Goal: Task Accomplishment & Management: Manage account settings

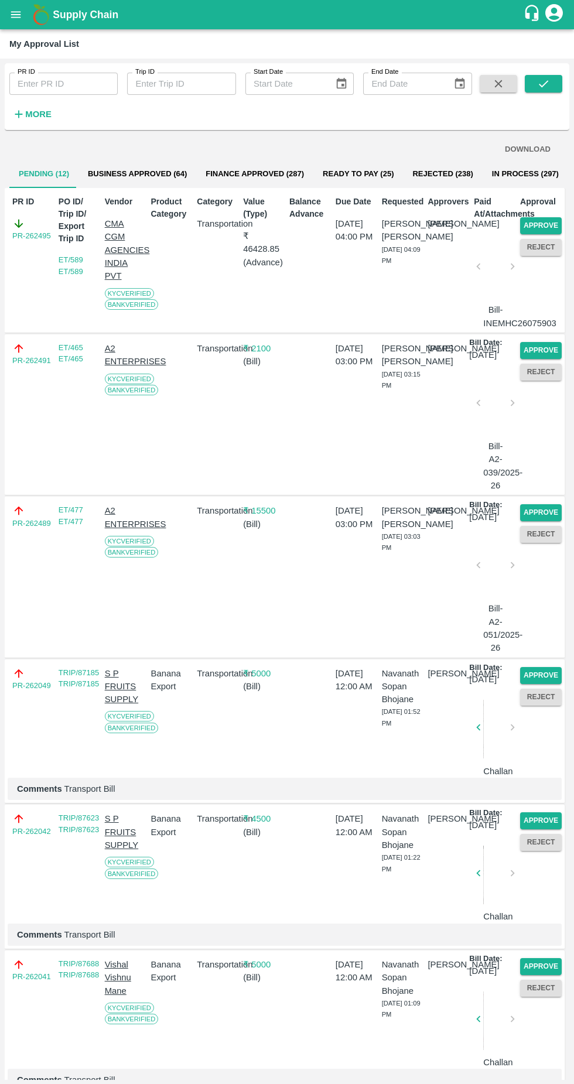
click at [545, 223] on button "Approve" at bounding box center [541, 225] width 42 height 17
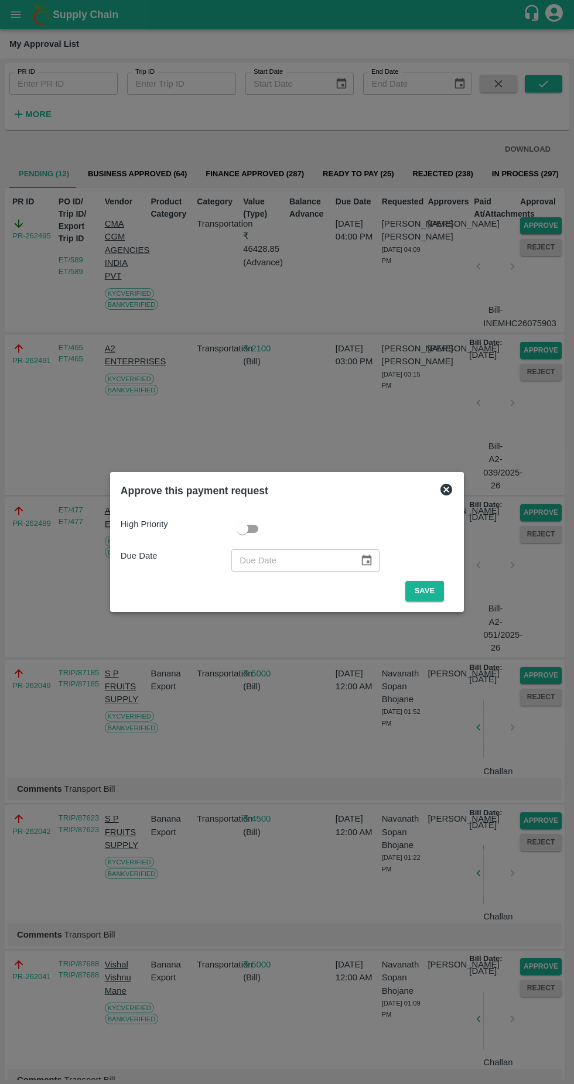
click at [421, 591] on button "Save" at bounding box center [424, 591] width 39 height 21
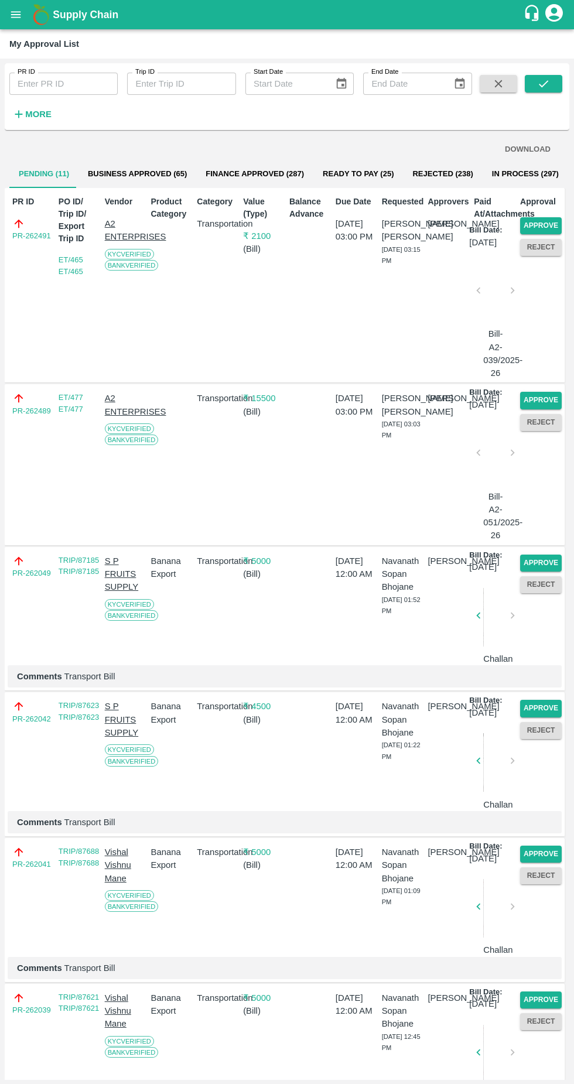
click at [549, 223] on button "Approve" at bounding box center [541, 225] width 42 height 17
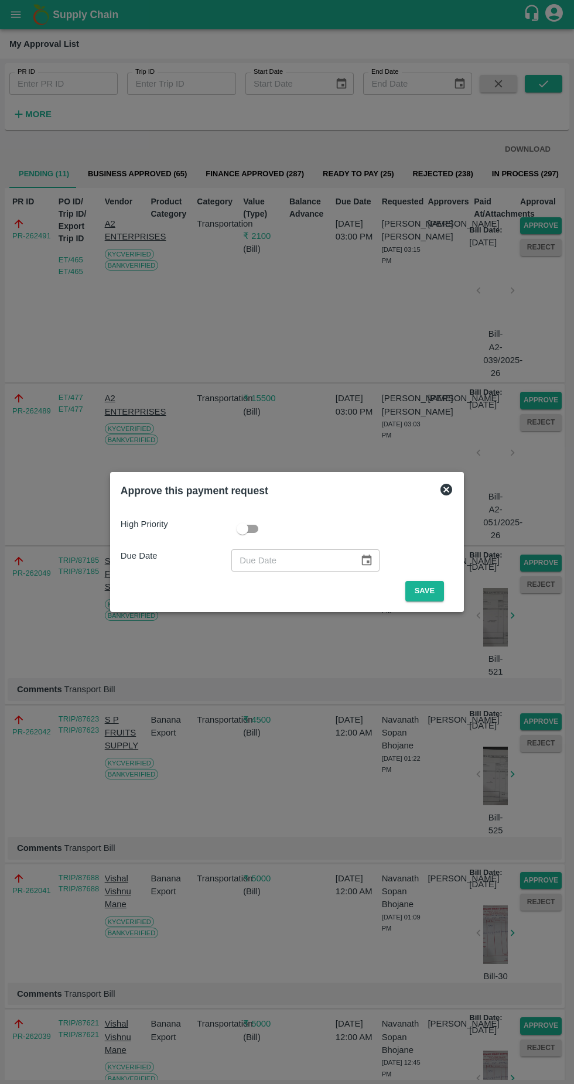
click at [428, 591] on button "Save" at bounding box center [424, 591] width 39 height 21
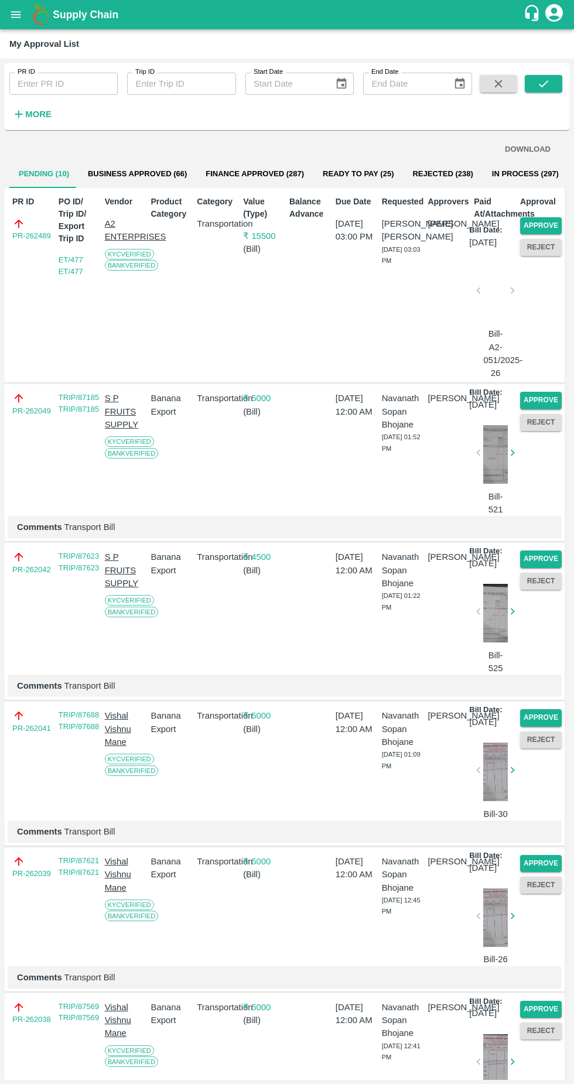
click at [534, 222] on button "Approve" at bounding box center [541, 225] width 42 height 17
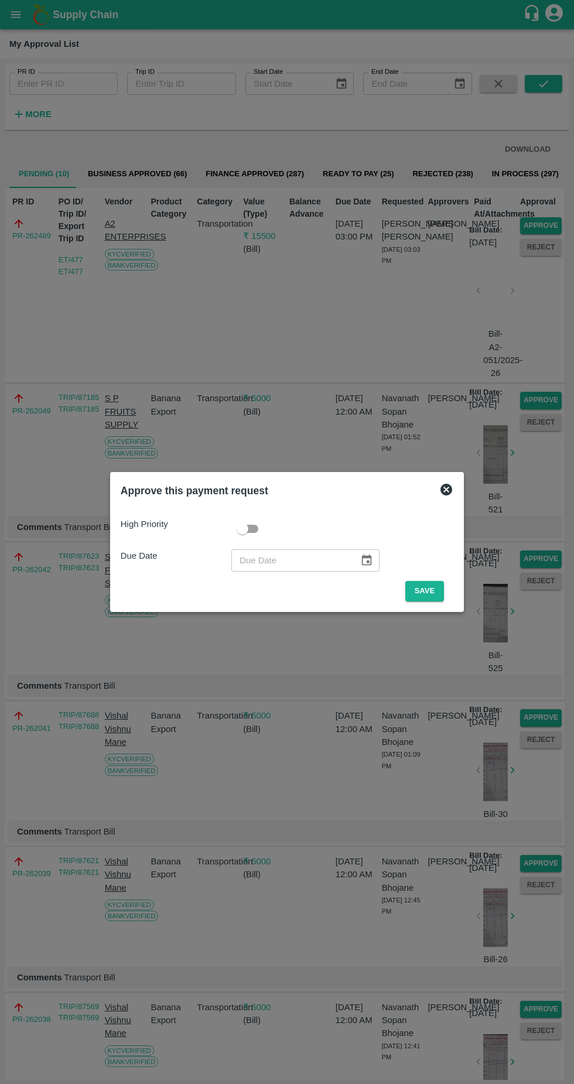
click at [427, 589] on button "Save" at bounding box center [424, 591] width 39 height 21
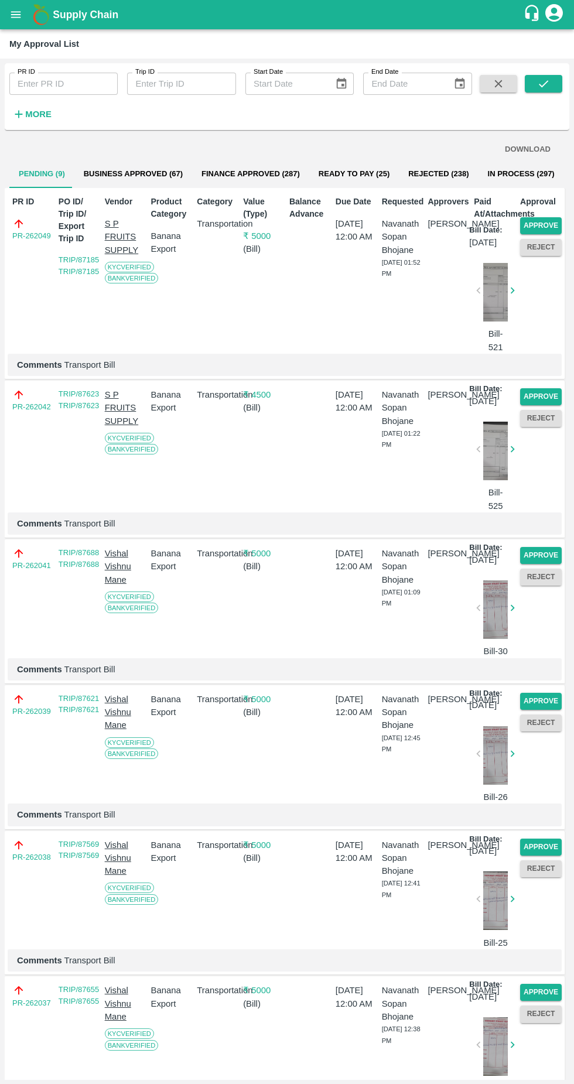
click at [547, 229] on button "Approve" at bounding box center [541, 225] width 42 height 17
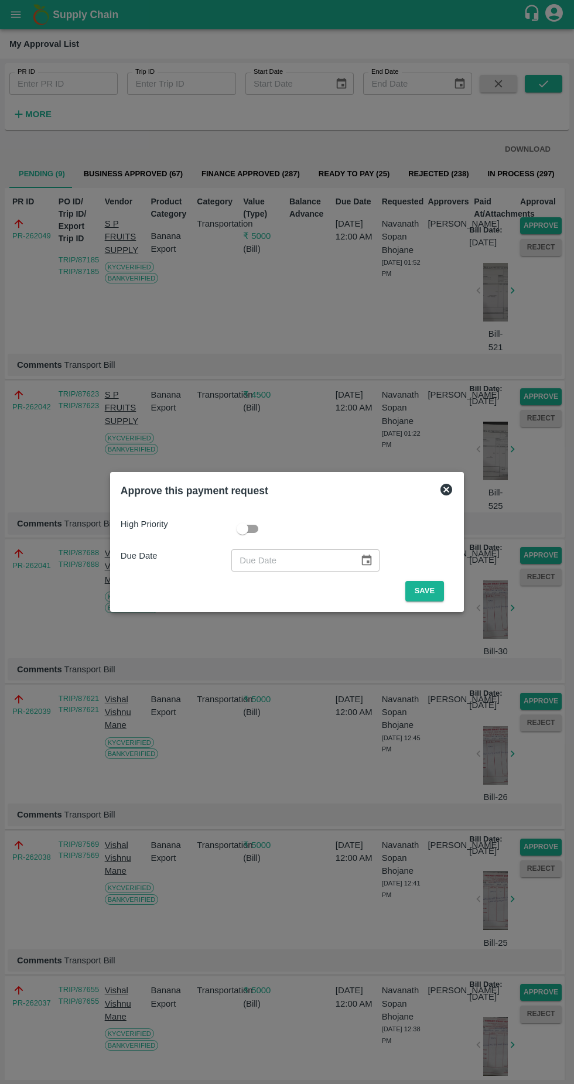
click at [426, 591] on button "Save" at bounding box center [424, 591] width 39 height 21
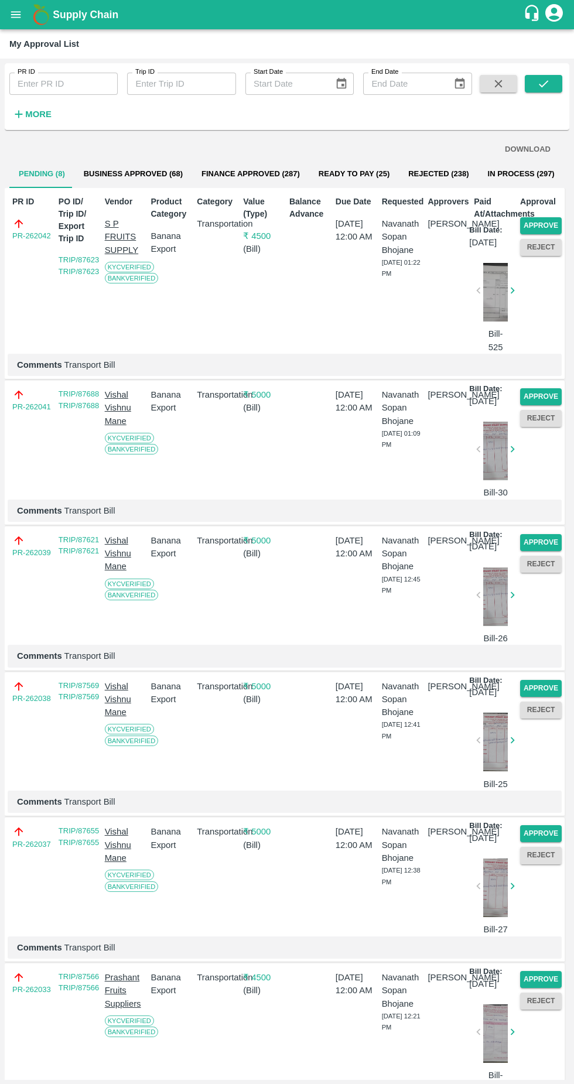
click at [532, 221] on button "Approve" at bounding box center [541, 225] width 42 height 17
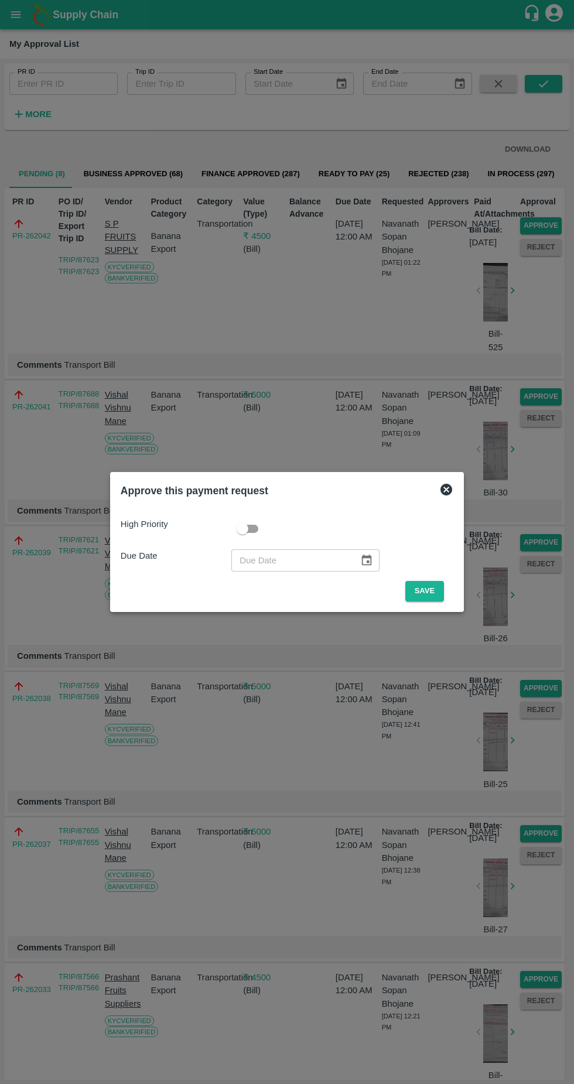
click at [421, 589] on button "Save" at bounding box center [424, 591] width 39 height 21
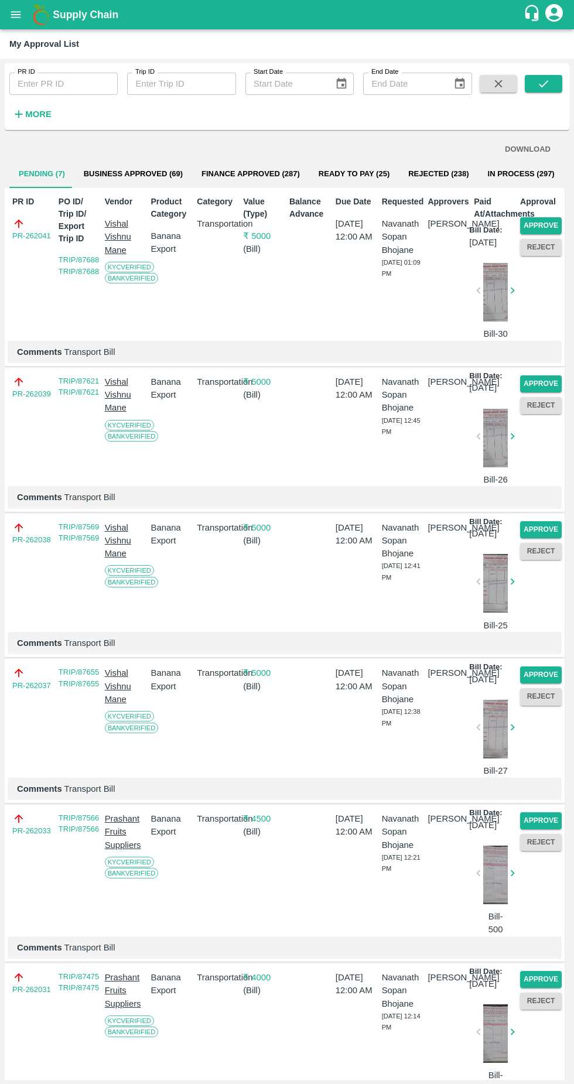
click at [547, 219] on button "Approve" at bounding box center [541, 225] width 42 height 17
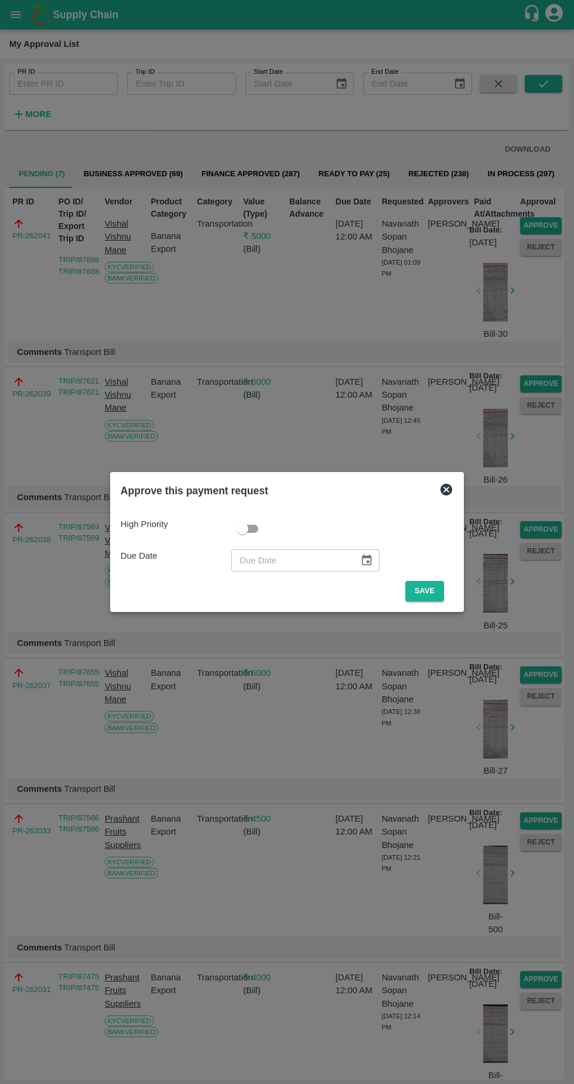
click at [425, 591] on button "Save" at bounding box center [424, 591] width 39 height 21
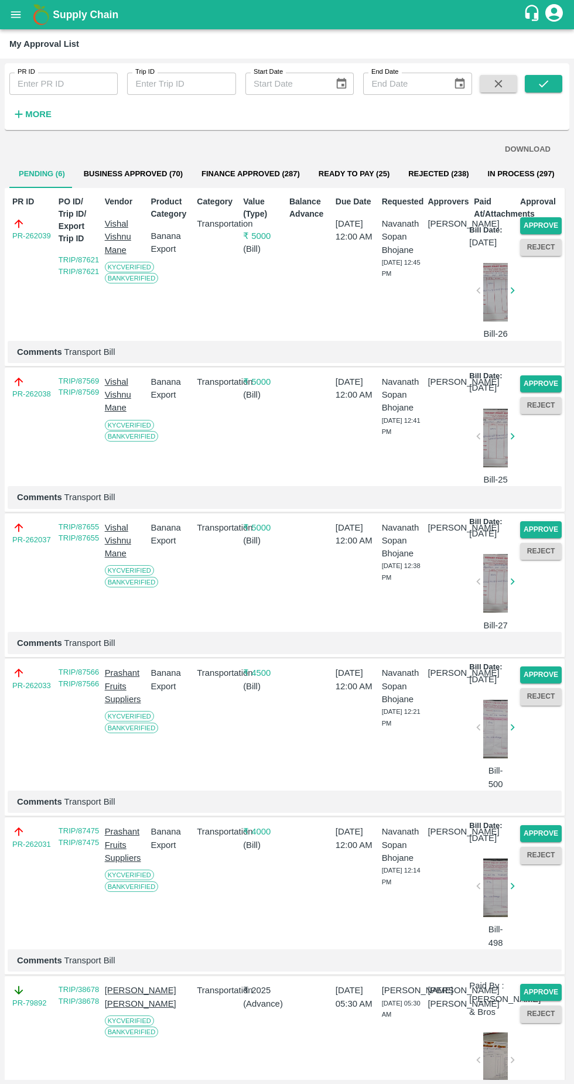
click at [539, 226] on button "Approve" at bounding box center [541, 225] width 42 height 17
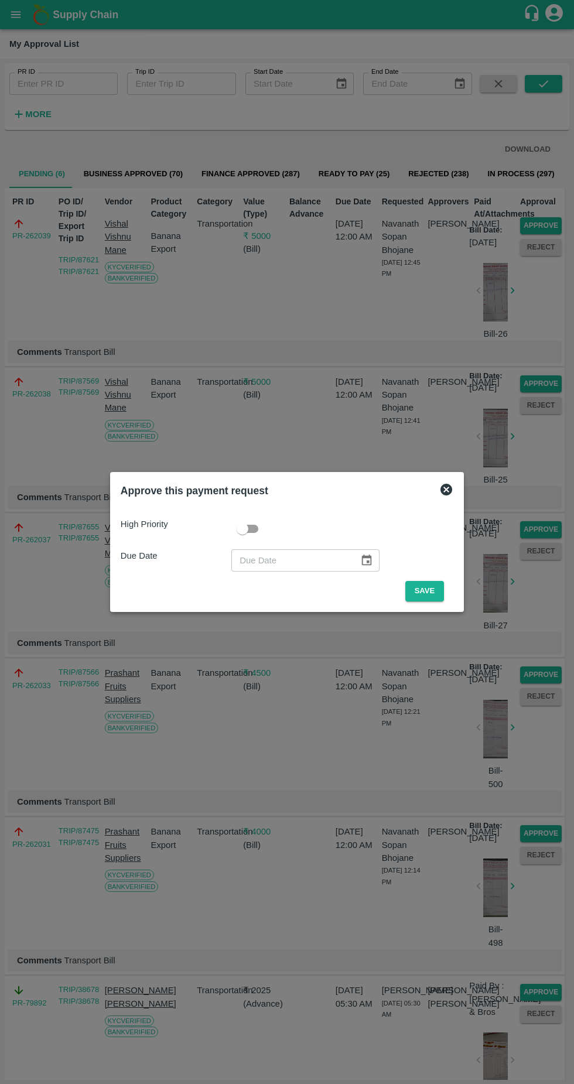
click at [428, 591] on button "Save" at bounding box center [424, 591] width 39 height 21
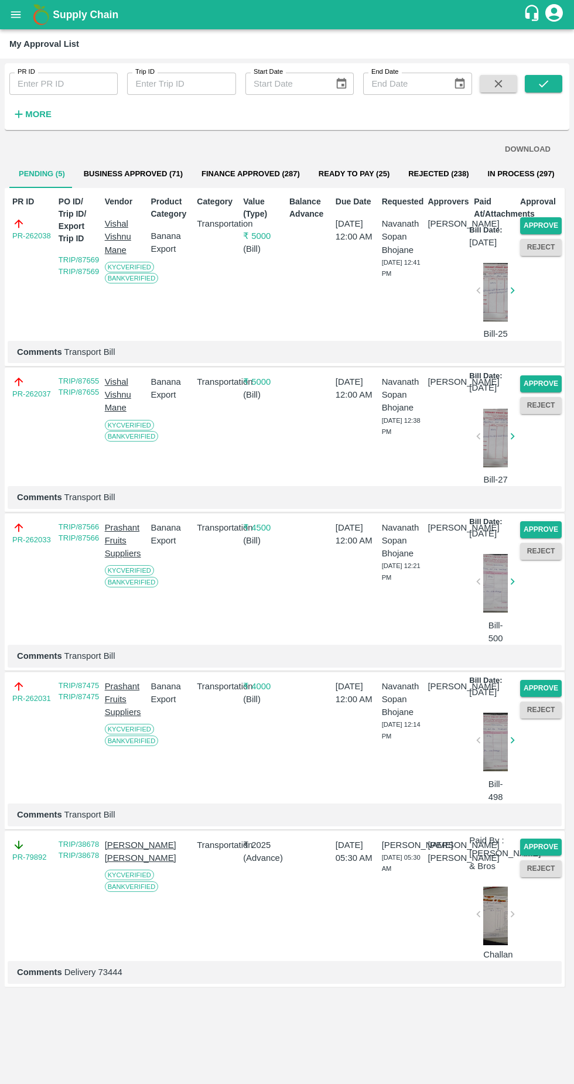
click at [542, 223] on button "Approve" at bounding box center [541, 225] width 42 height 17
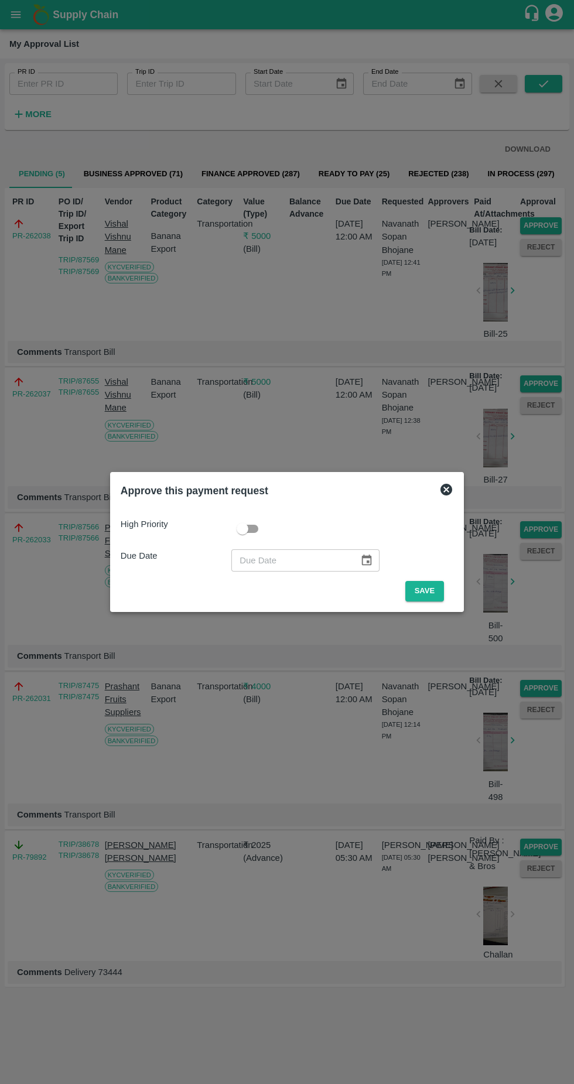
click at [428, 591] on button "Save" at bounding box center [424, 591] width 39 height 21
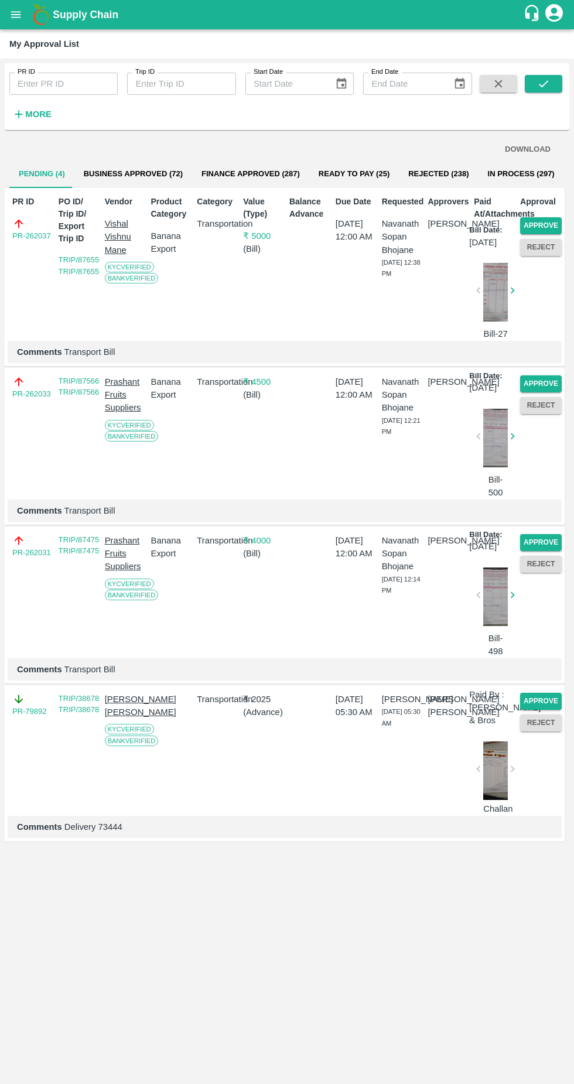
click at [543, 223] on button "Approve" at bounding box center [541, 225] width 42 height 17
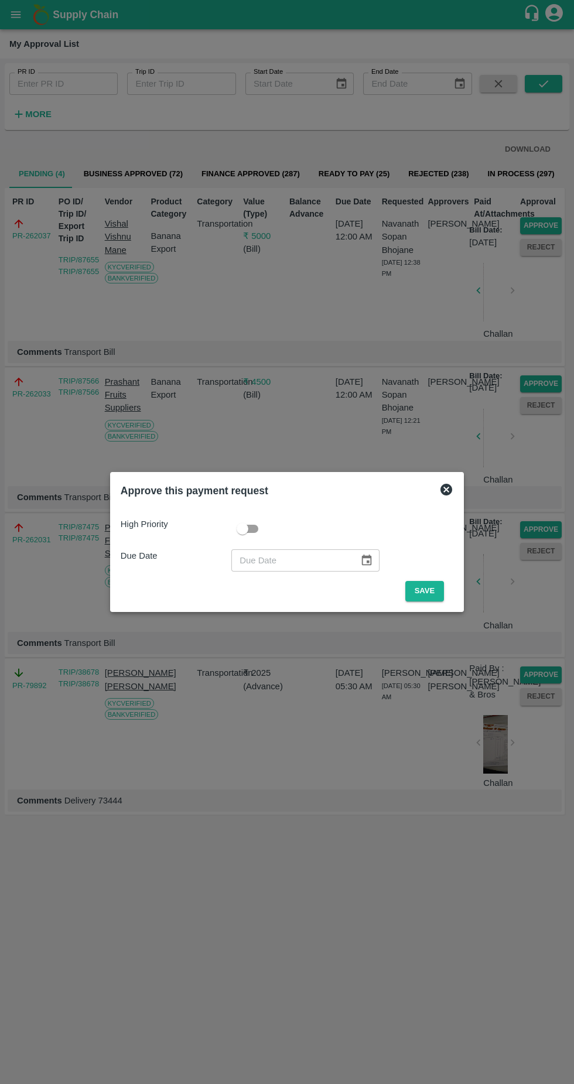
click at [433, 593] on button "Save" at bounding box center [424, 591] width 39 height 21
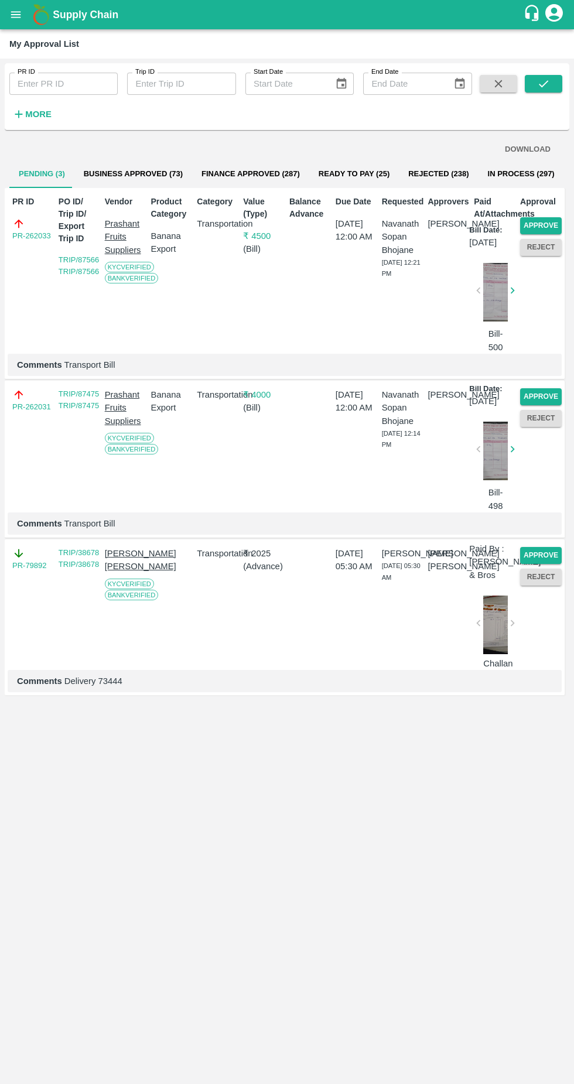
click at [543, 230] on button "Approve" at bounding box center [541, 225] width 42 height 17
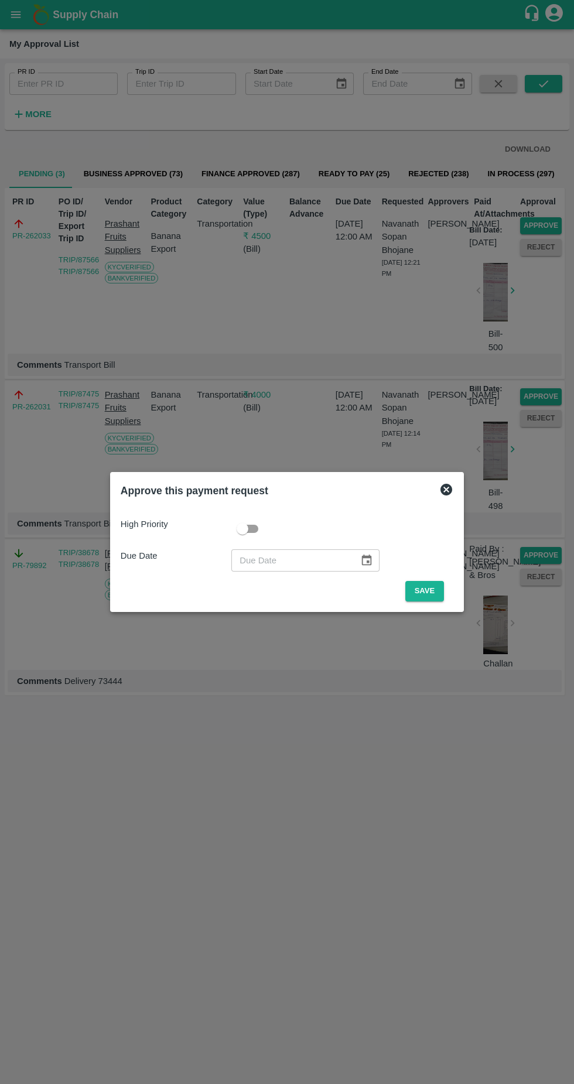
click at [428, 591] on button "Save" at bounding box center [424, 591] width 39 height 21
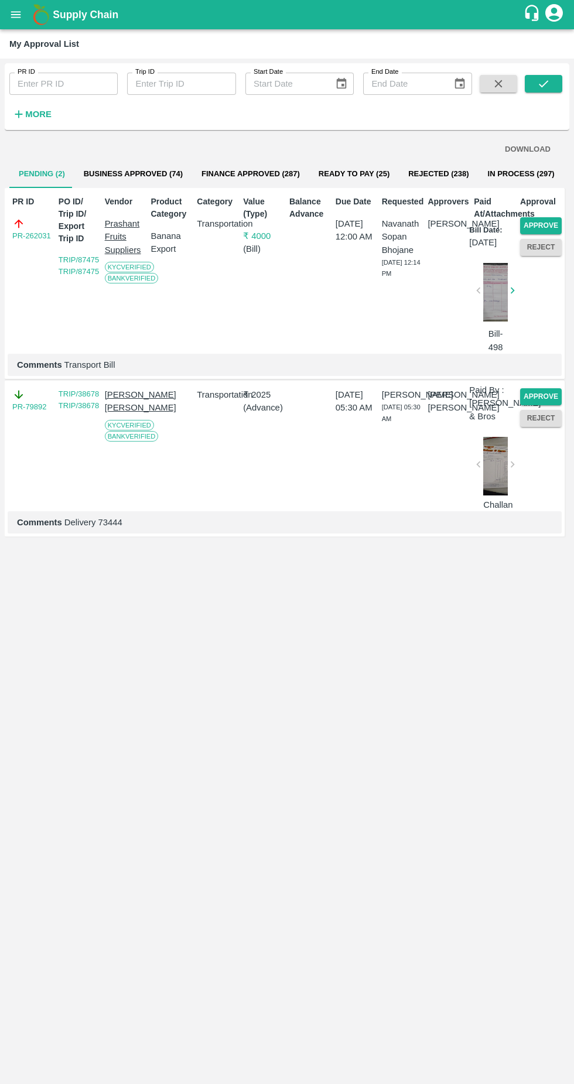
click at [550, 221] on button "Approve" at bounding box center [541, 225] width 42 height 17
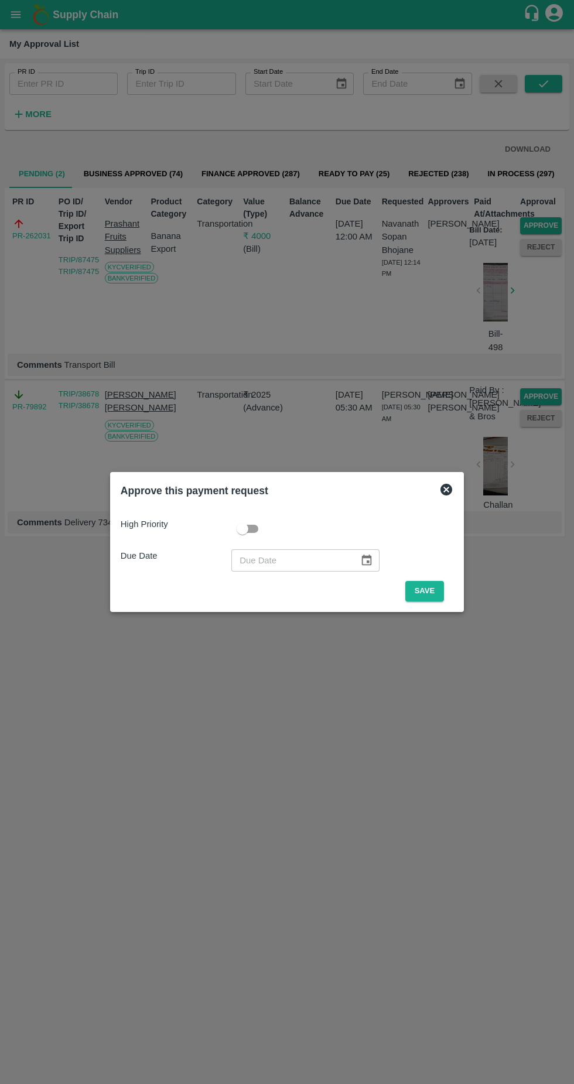
click at [426, 591] on button "Save" at bounding box center [424, 591] width 39 height 21
